Goal: Check status: Check status

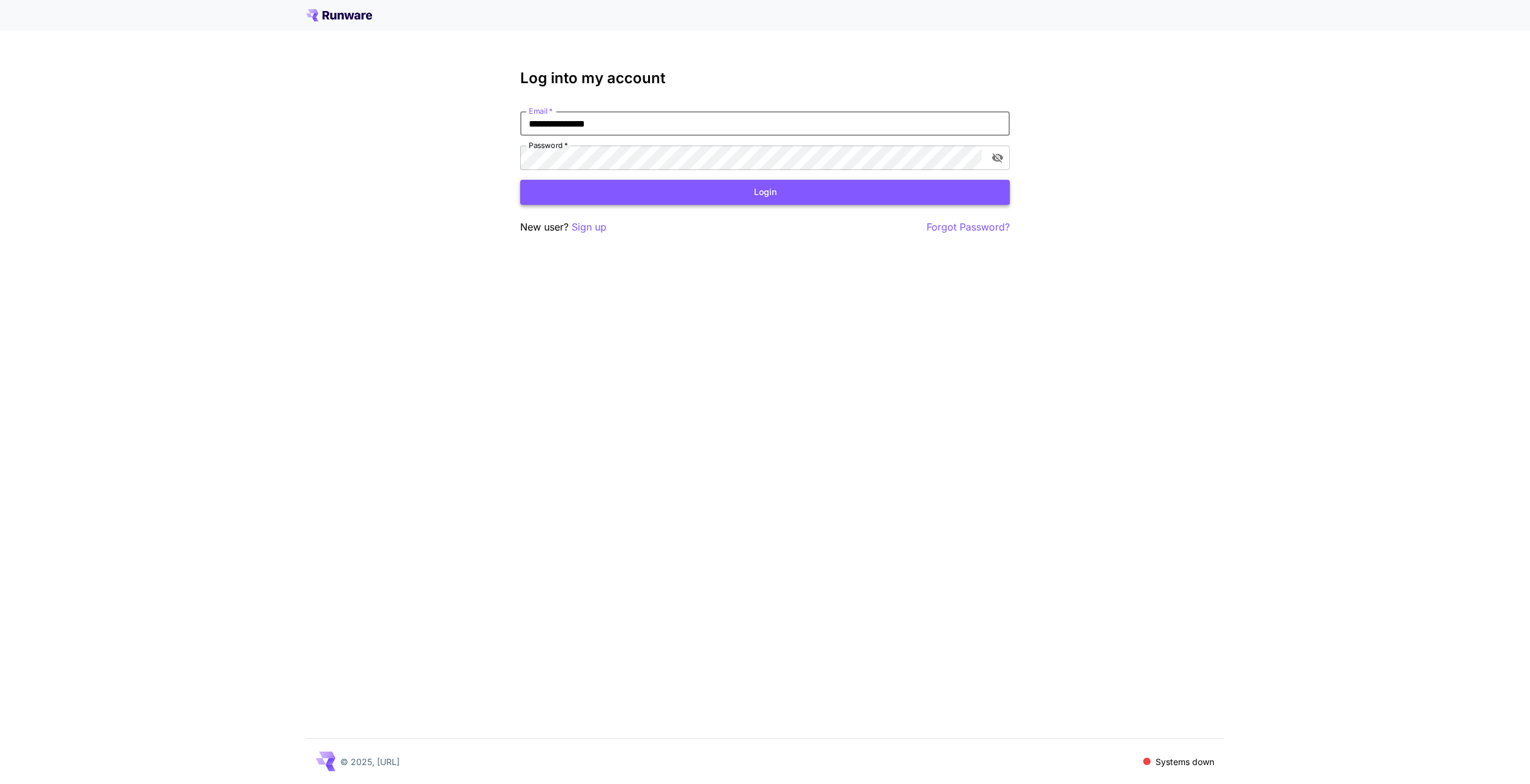
click at [721, 196] on button "Login" at bounding box center [764, 192] width 490 height 25
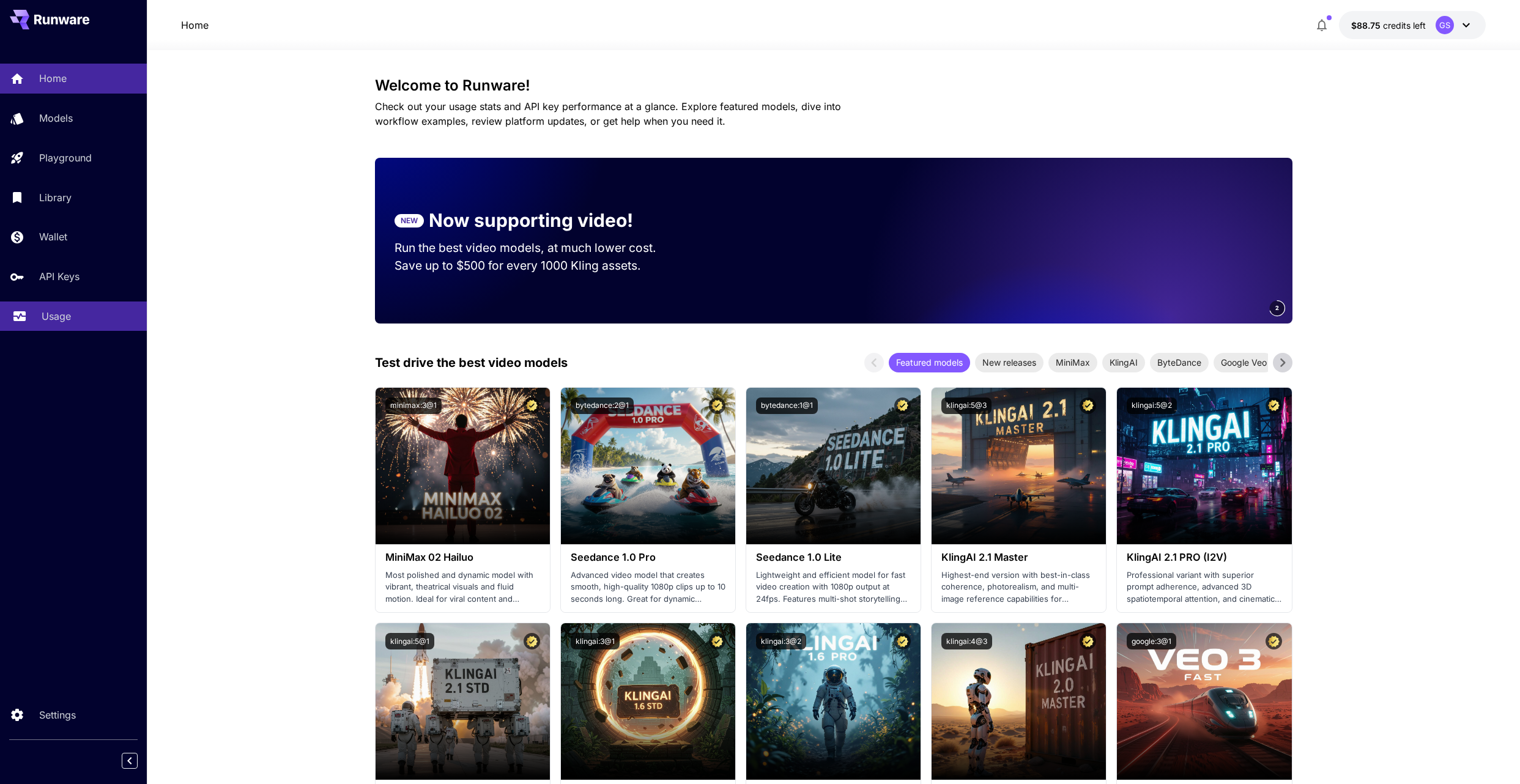
click at [64, 319] on p "Usage" at bounding box center [56, 316] width 30 height 15
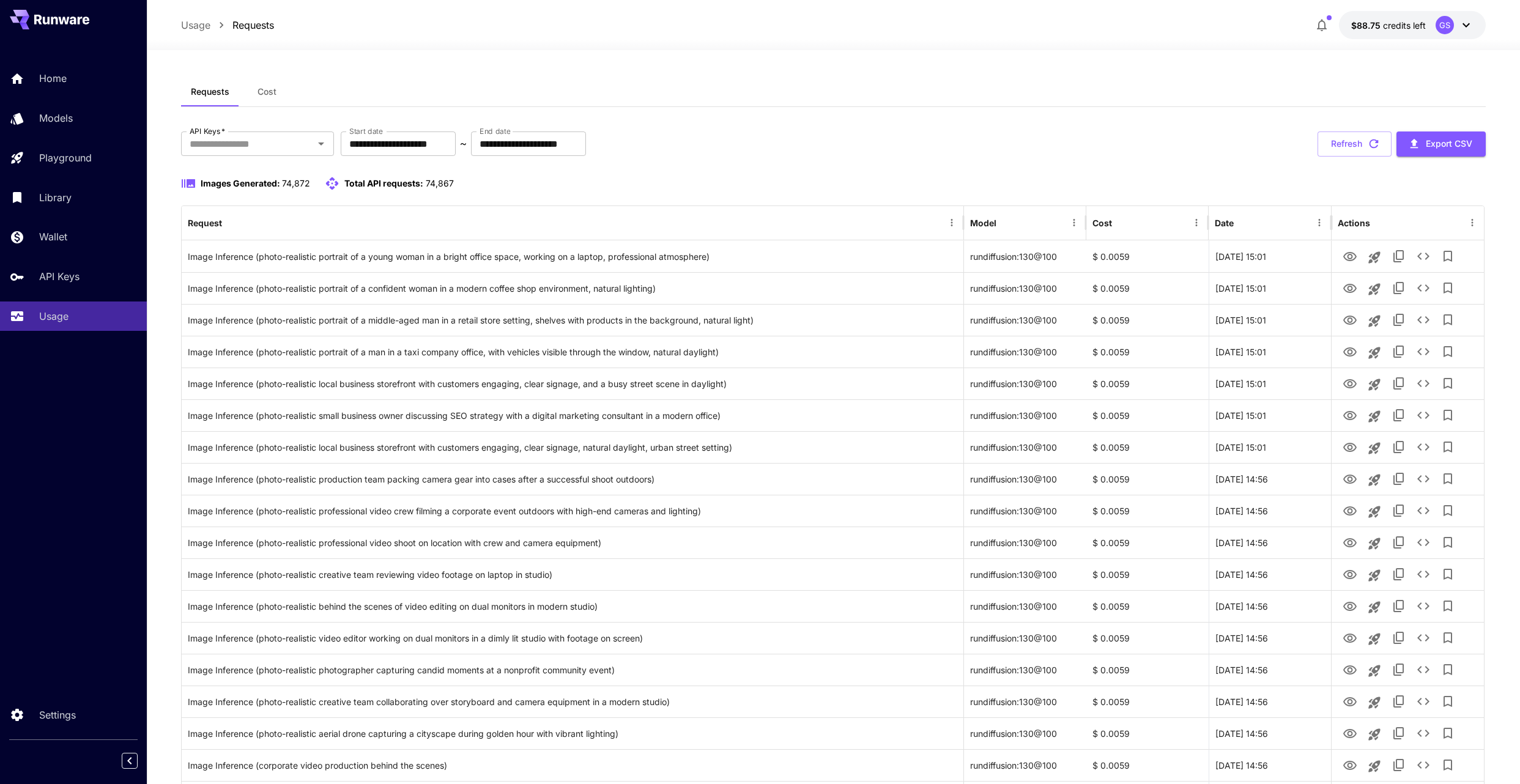
click at [271, 95] on span "Cost" at bounding box center [267, 92] width 19 height 11
